Goal: Information Seeking & Learning: Learn about a topic

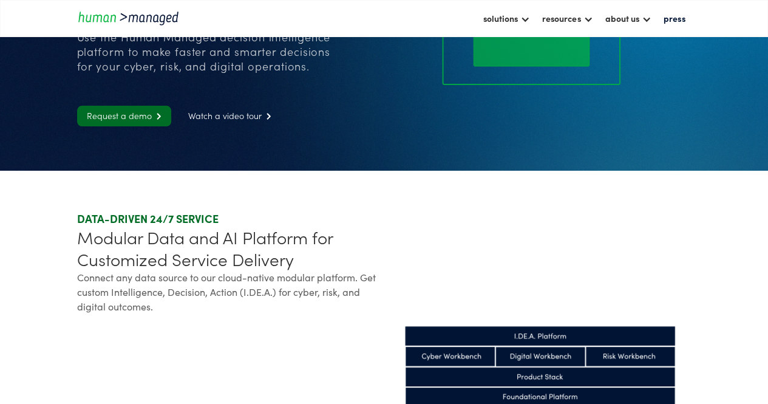
scroll to position [243, 0]
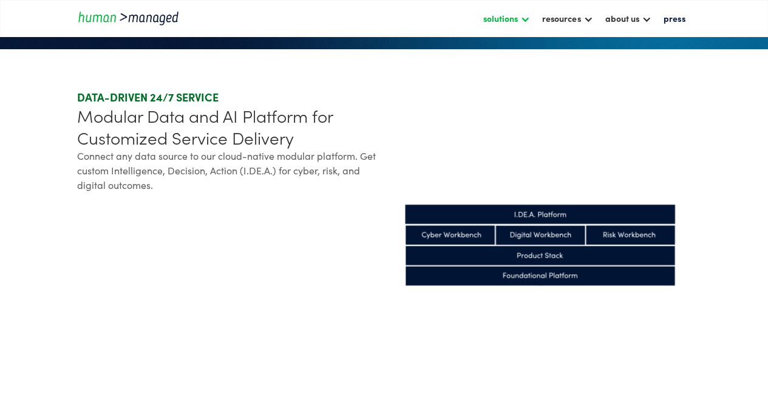
click at [527, 19] on div at bounding box center [526, 18] width 10 height 10
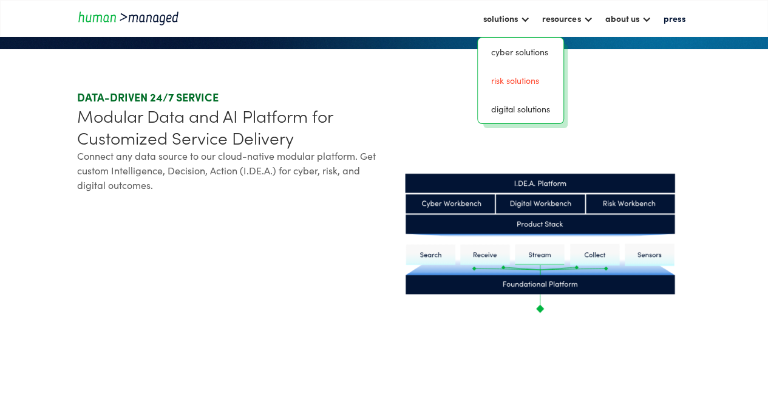
click at [491, 78] on link "risk solutions" at bounding box center [521, 80] width 76 height 19
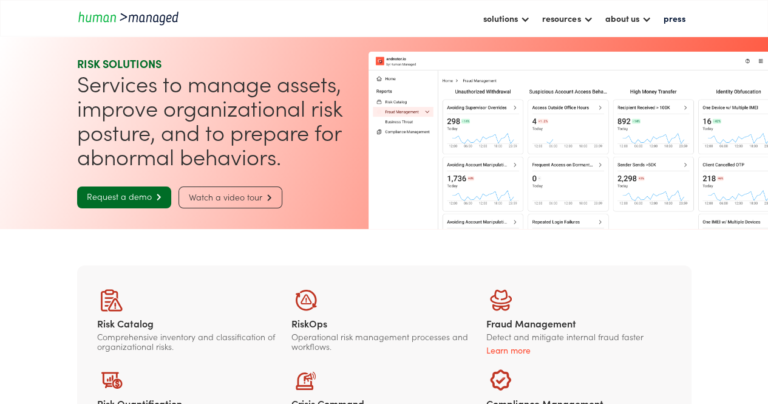
scroll to position [121, 0]
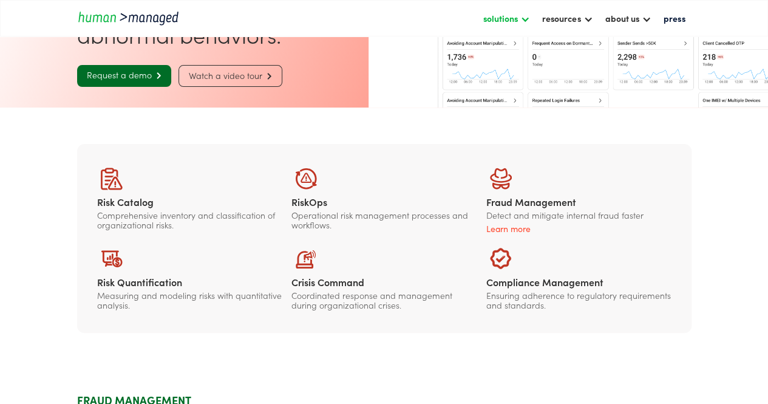
click at [516, 16] on div "solutions" at bounding box center [501, 18] width 35 height 15
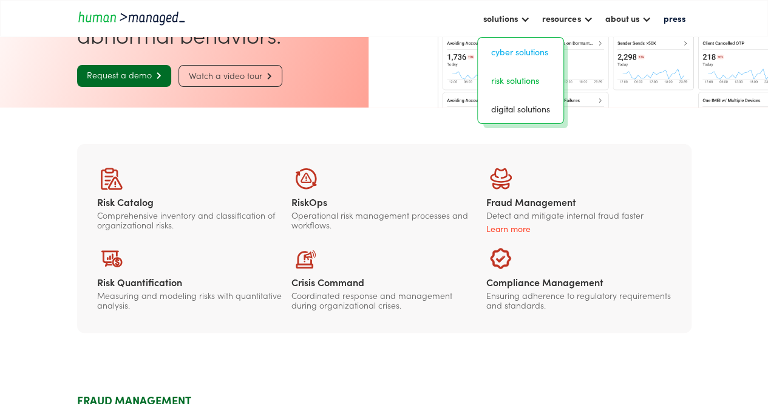
click at [524, 52] on link "Cyber solutions" at bounding box center [521, 52] width 76 height 19
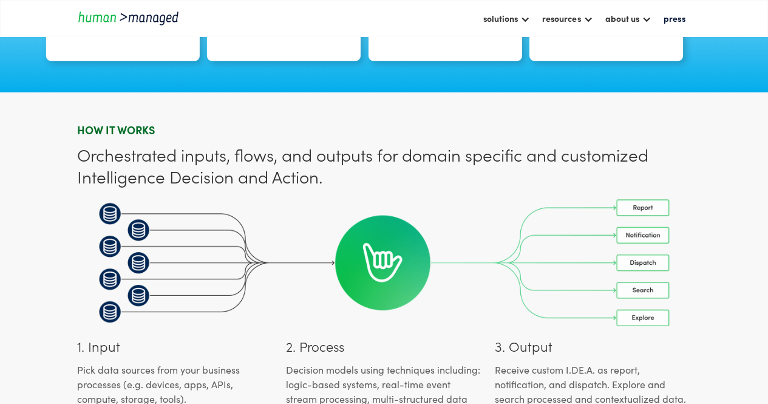
scroll to position [911, 0]
